Goal: Communication & Community: Answer question/provide support

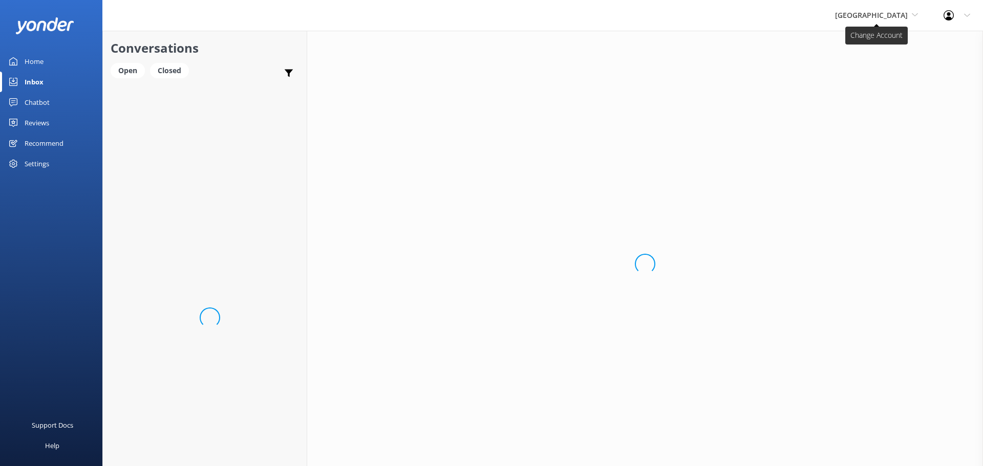
click at [865, 11] on span "[GEOGRAPHIC_DATA]" at bounding box center [871, 15] width 73 height 10
click at [851, 94] on link "[US_STATE] ATV Adventures" at bounding box center [873, 92] width 102 height 25
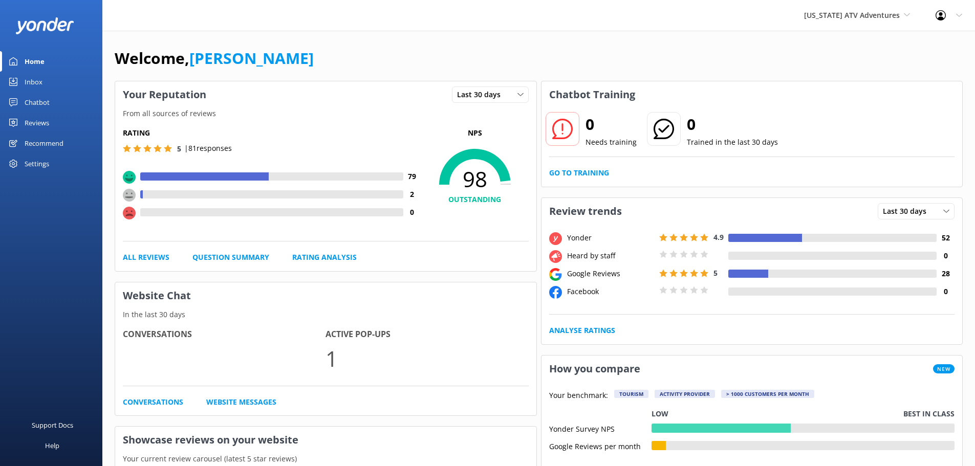
click at [33, 80] on div "Inbox" at bounding box center [34, 82] width 18 height 20
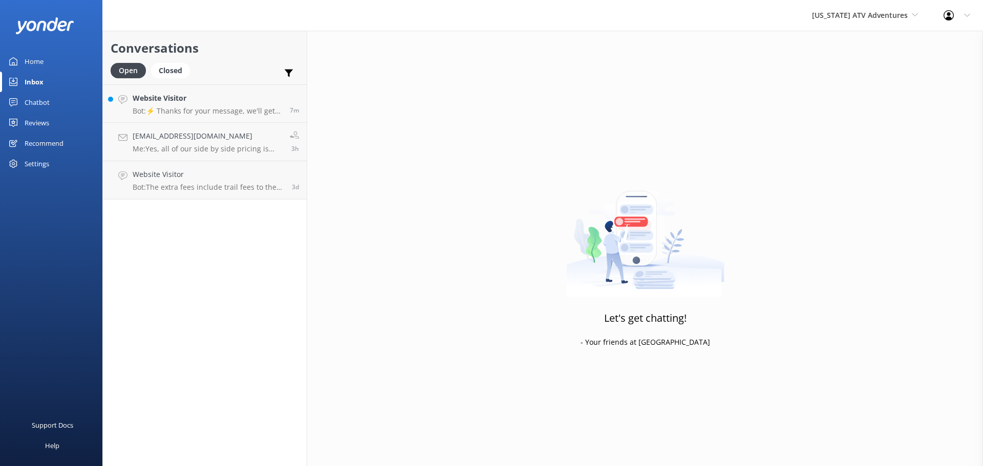
click at [263, 48] on h2 "Conversations" at bounding box center [205, 47] width 188 height 19
click at [213, 108] on p "Bot: ⚡ Thanks for your message, we'll get back to you as soon as we can. You're…" at bounding box center [207, 110] width 149 height 9
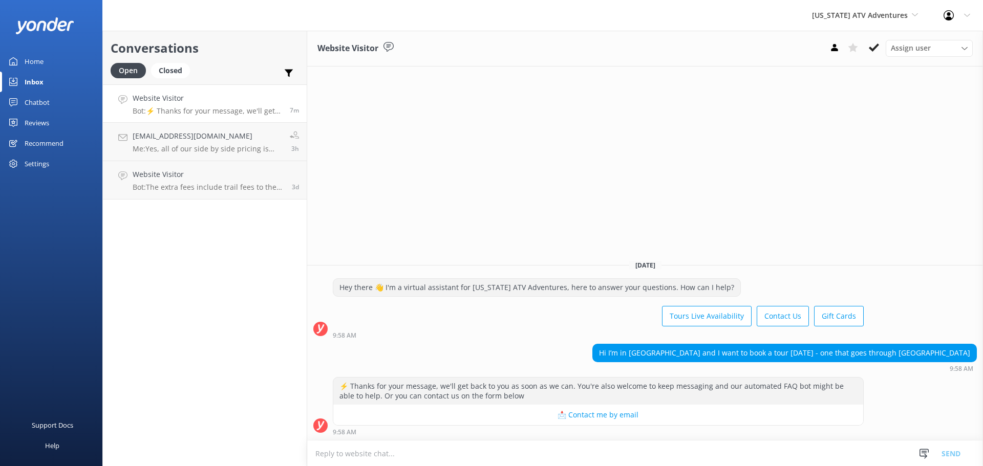
click at [378, 460] on textarea at bounding box center [645, 453] width 676 height 25
type textarea "Hi, Please call us [PHONE_NUMBER]."
click at [951, 453] on button "Send" at bounding box center [950, 454] width 38 height 26
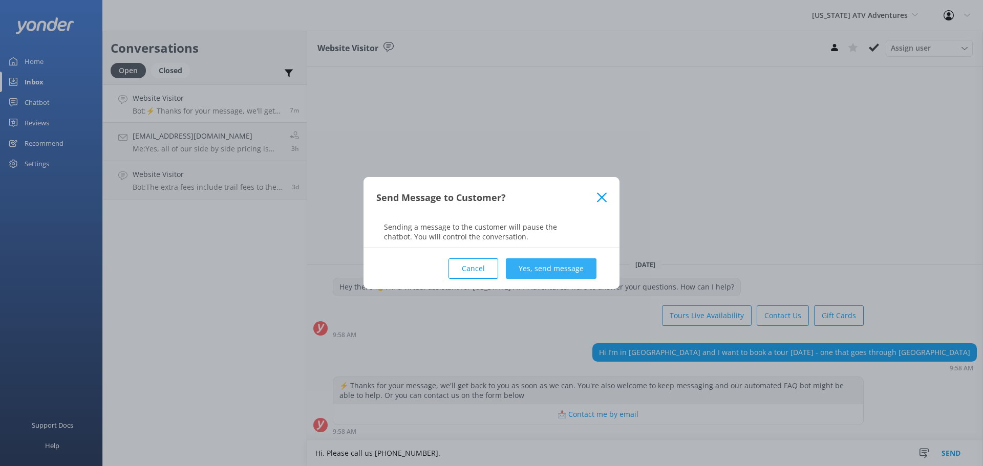
click at [541, 266] on button "Yes, send message" at bounding box center [551, 268] width 91 height 20
